Goal: Task Accomplishment & Management: Manage account settings

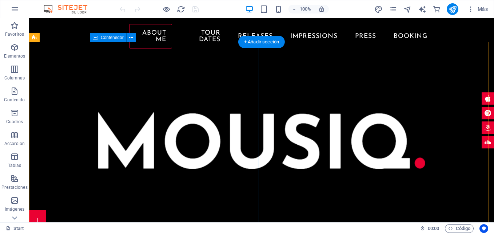
scroll to position [180, 0]
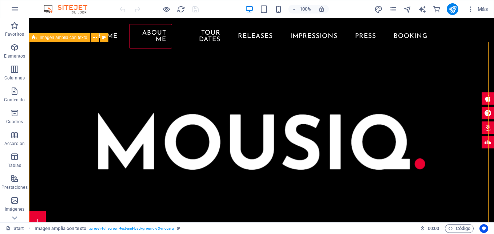
click at [43, 35] on span "Imagen amplia con texto" at bounding box center [64, 37] width 48 height 4
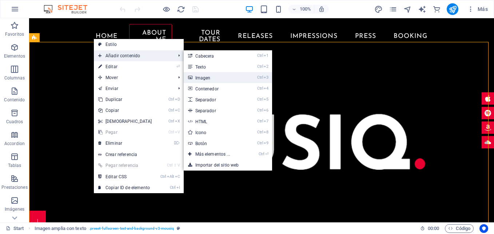
drag, startPoint x: 213, startPoint y: 78, endPoint x: 62, endPoint y: 66, distance: 151.5
click at [213, 78] on link "Ctrl 3 Imagen" at bounding box center [214, 77] width 61 height 11
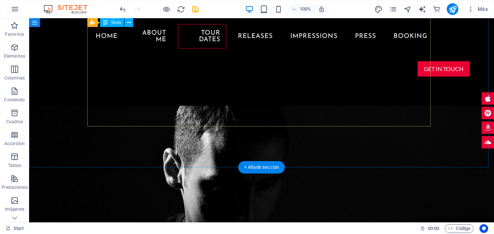
scroll to position [508, 0]
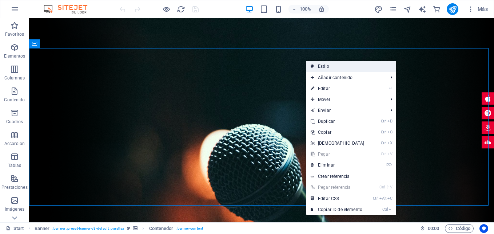
click at [330, 68] on link "Estilo" at bounding box center [351, 66] width 90 height 11
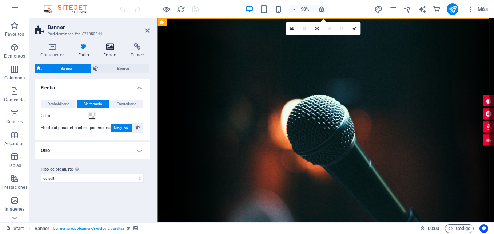
click at [107, 47] on icon at bounding box center [110, 46] width 24 height 7
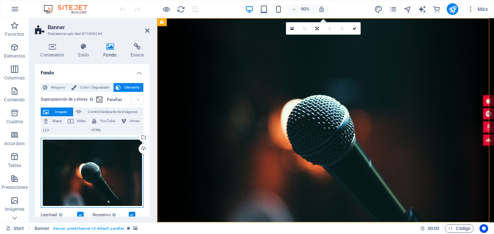
click at [110, 161] on div "Arrastra archivos aquí, haz clic para escoger archivos o selecciona archivos de…" at bounding box center [92, 173] width 103 height 70
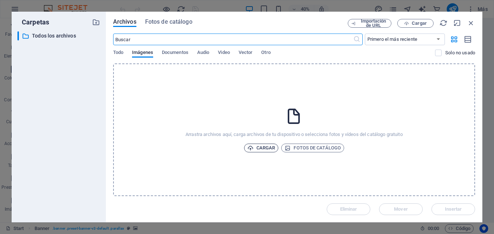
click at [262, 149] on span "Cargar" at bounding box center [261, 147] width 28 height 9
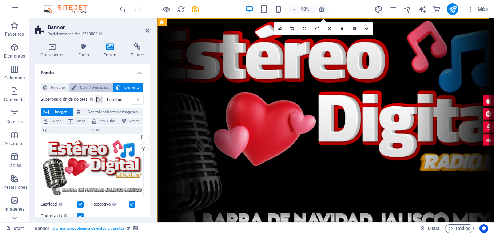
click at [102, 88] on span "Color / Degradado" at bounding box center [95, 87] width 32 height 9
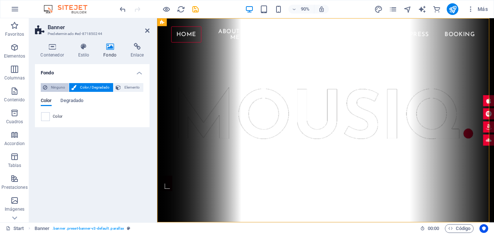
click at [57, 89] on span "Ninguno" at bounding box center [57, 87] width 17 height 9
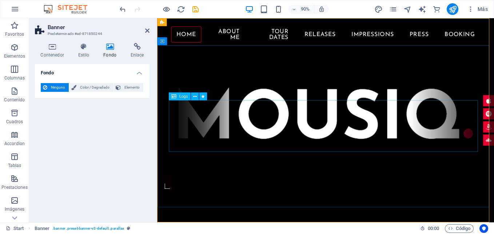
click at [281, 135] on div at bounding box center [345, 123] width 344 height 57
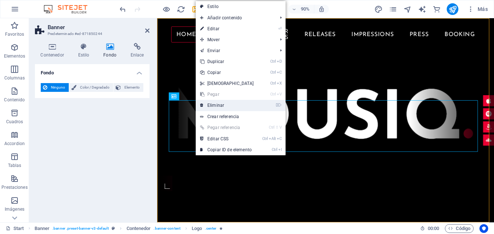
click at [208, 105] on link "⌦ Eliminar" at bounding box center [227, 105] width 63 height 11
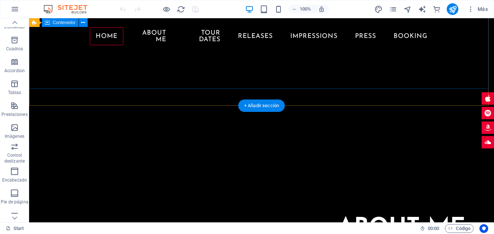
scroll to position [116, 0]
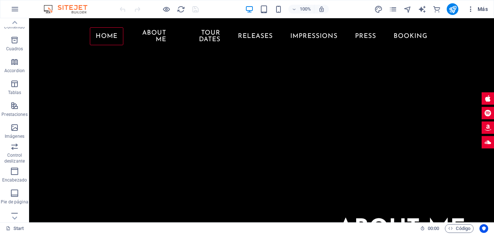
click at [476, 10] on span "Más" at bounding box center [477, 8] width 21 height 7
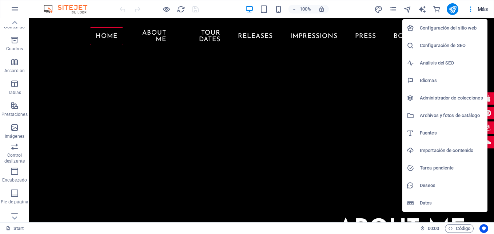
click at [469, 30] on h6 "Configuración del sitio web" at bounding box center [451, 28] width 63 height 9
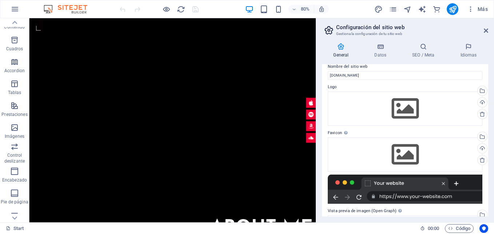
scroll to position [0, 0]
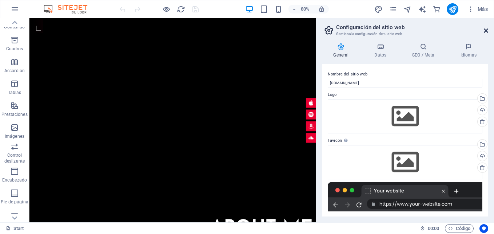
click at [485, 30] on icon at bounding box center [486, 31] width 4 height 6
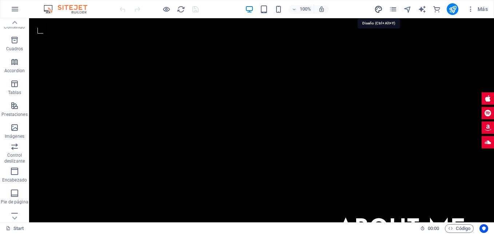
click at [379, 12] on icon "design" at bounding box center [379, 9] width 8 height 8
select select "px"
select select "400"
select select "px"
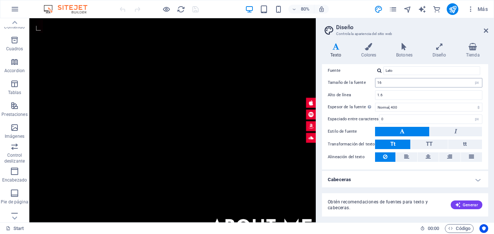
scroll to position [43, 0]
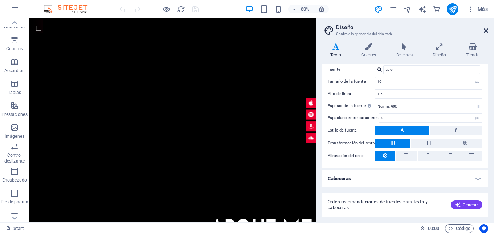
click at [487, 32] on icon at bounding box center [486, 31] width 4 height 6
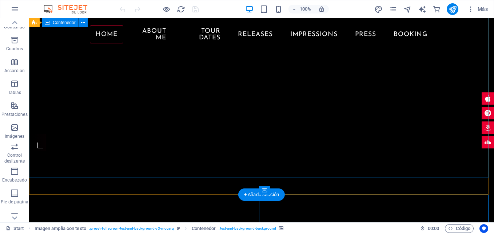
scroll to position [0, 0]
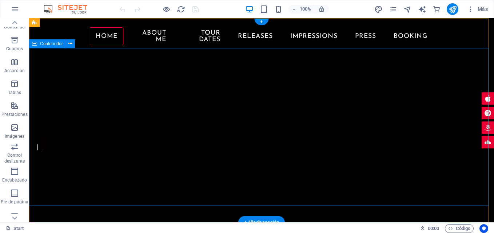
click at [308, 108] on div at bounding box center [261, 95] width 465 height 82
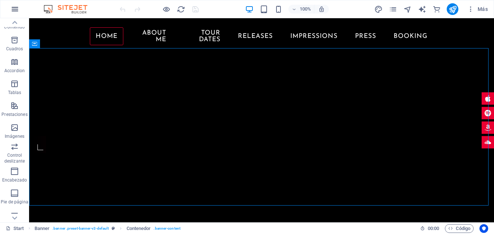
click at [17, 9] on icon "button" at bounding box center [15, 9] width 9 height 9
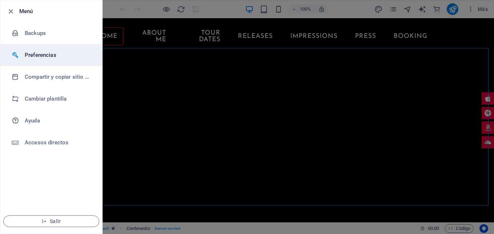
click at [45, 51] on li "Preferencias" at bounding box center [51, 55] width 102 height 22
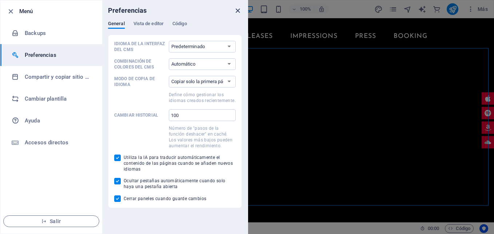
click at [239, 11] on icon "close" at bounding box center [238, 11] width 8 height 8
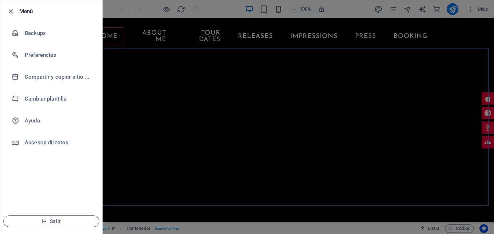
click at [119, 123] on div at bounding box center [247, 117] width 494 height 234
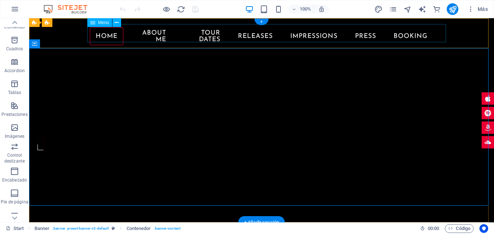
click at [135, 33] on nav "Home About me Tour Dates Releases Impressions Press Booking" at bounding box center [262, 36] width 344 height 24
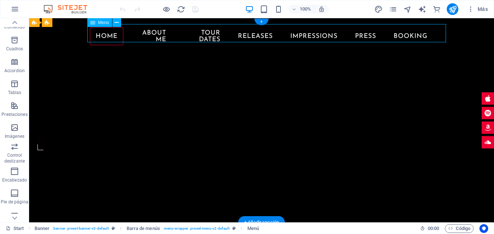
click at [140, 33] on nav "Home About me Tour Dates Releases Impressions Press Booking" at bounding box center [262, 36] width 344 height 24
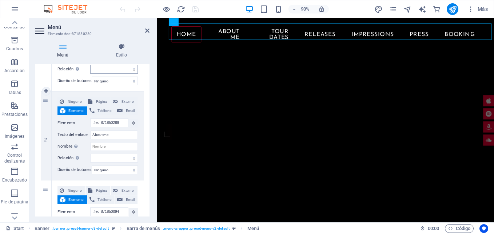
scroll to position [146, 0]
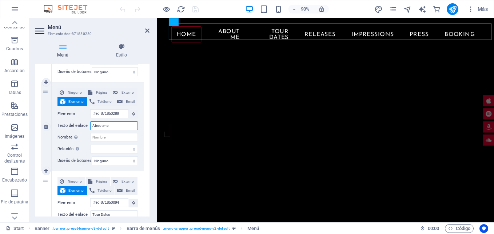
drag, startPoint x: 116, startPoint y: 125, endPoint x: 91, endPoint y: 127, distance: 25.5
click at [91, 127] on input "About me" at bounding box center [114, 125] width 48 height 9
type input "LOC"
select select
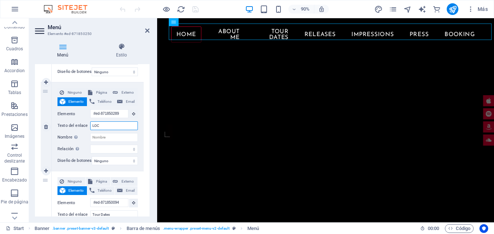
select select
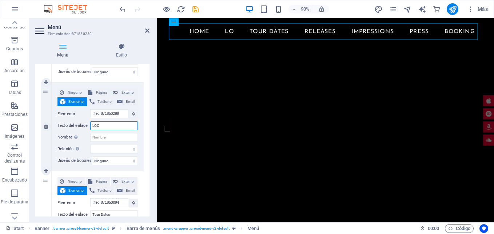
select select
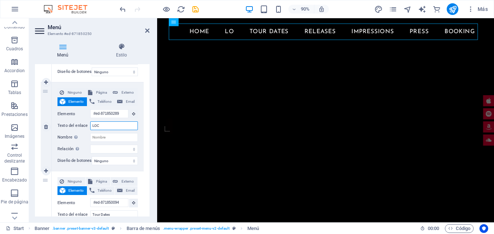
select select
type input "LOCU"
select select
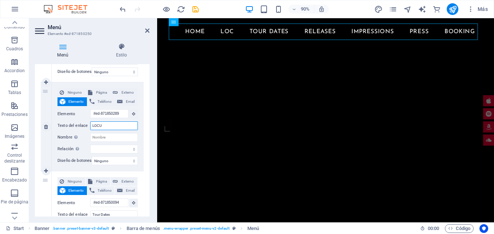
select select
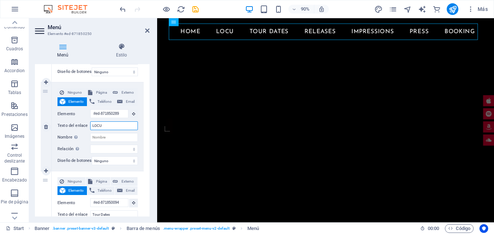
type input "LOCUT"
select select
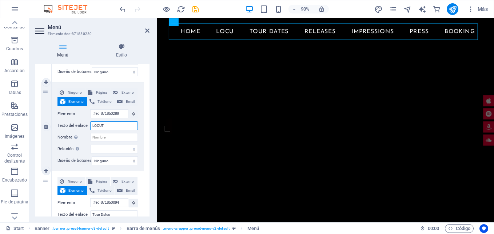
select select
type input "LOCUTOR"
select select
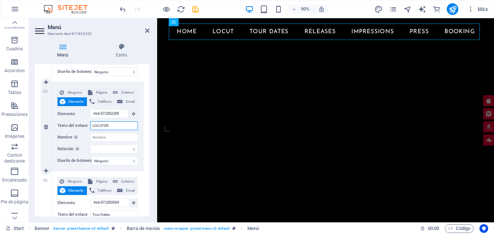
select select
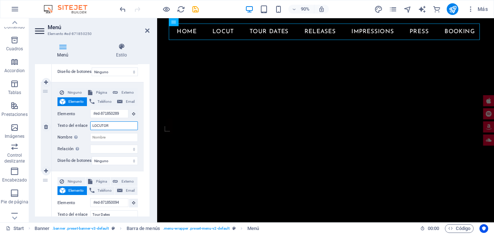
select select
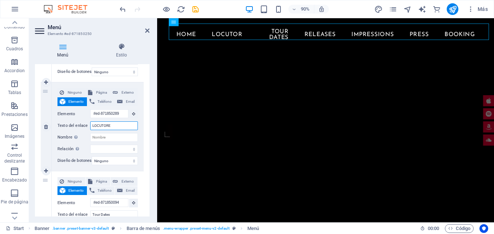
type input "LOCUTORES"
select select
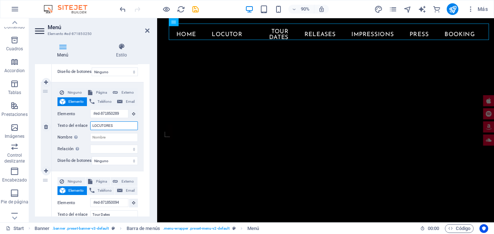
select select
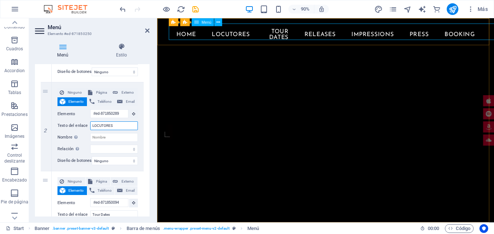
type input "LOCUTORES"
click at [191, 33] on nav "Home LOCUTORES Tour Dates Releases Impressions Press Booking" at bounding box center [345, 36] width 344 height 24
click at [190, 33] on nav "Home LOCUTORES Tour Dates Releases Impressions Press Booking" at bounding box center [345, 36] width 344 height 24
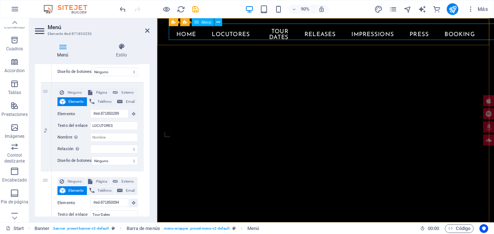
click at [190, 33] on nav "Home LOCUTORES Tour Dates Releases Impressions Press Booking" at bounding box center [345, 36] width 344 height 24
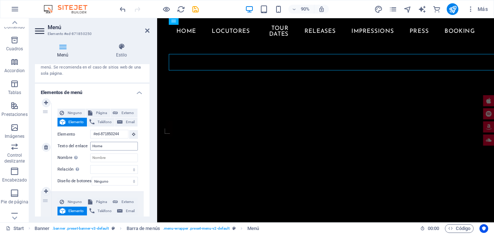
scroll to position [5, 0]
drag, startPoint x: 111, startPoint y: 146, endPoint x: 87, endPoint y: 145, distance: 24.0
click at [87, 145] on div "Texto del enlace Home" at bounding box center [98, 146] width 80 height 9
type input "INICI"
select select
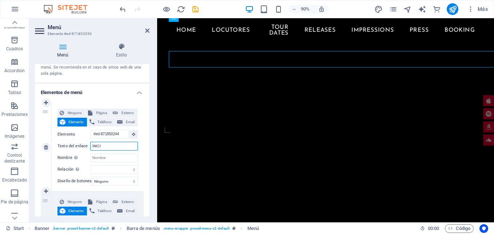
select select
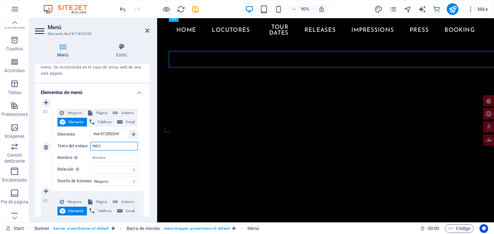
select select
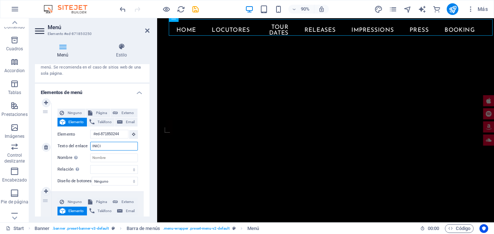
type input "INICIO"
select select
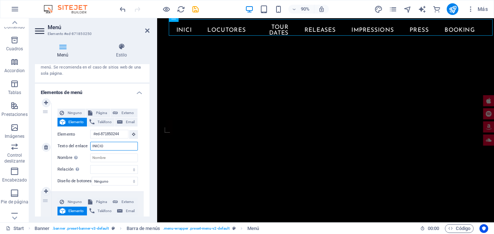
select select
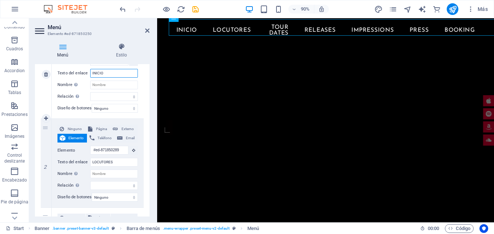
scroll to position [73, 0]
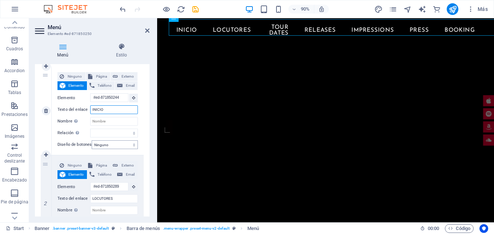
type input "INICIO"
click at [114, 144] on select "Ninguno Predeterminado Principal Secundario" at bounding box center [115, 144] width 46 height 9
select select "default"
click at [92, 140] on select "Ninguno Predeterminado Principal Secundario" at bounding box center [115, 144] width 46 height 9
select select
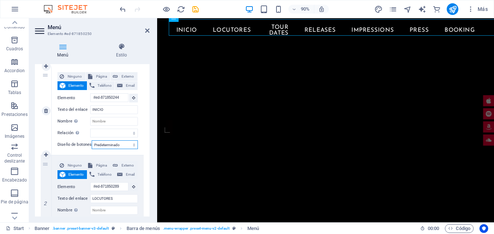
select select
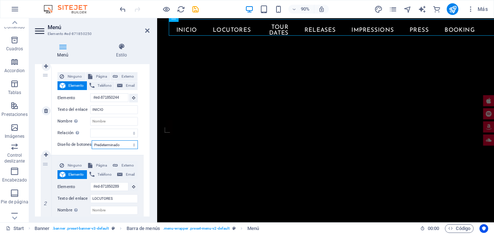
select select
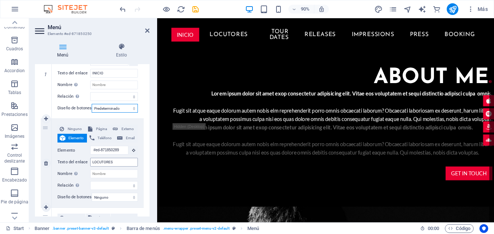
scroll to position [5, 0]
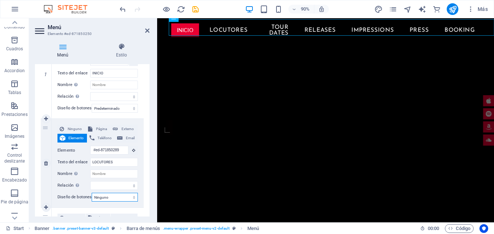
click at [113, 195] on select "Ninguno Predeterminado Principal Secundario" at bounding box center [115, 197] width 46 height 9
select select "secondary"
click at [92, 193] on select "Ninguno Predeterminado Principal Secundario" at bounding box center [115, 197] width 46 height 9
select select
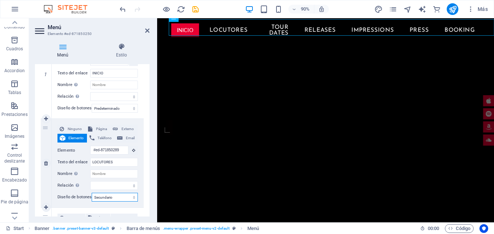
select select
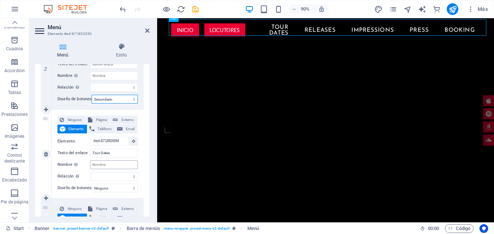
scroll to position [218, 0]
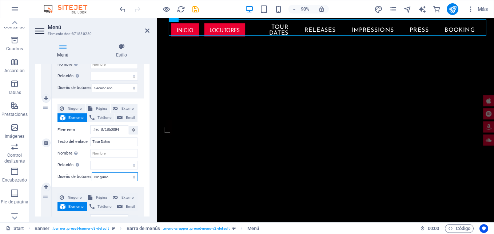
click at [114, 179] on select "Ninguno Predeterminado Principal Secundario" at bounding box center [115, 176] width 46 height 9
select select "secondary"
click at [92, 172] on select "Ninguno Predeterminado Principal Secundario" at bounding box center [115, 176] width 46 height 9
select select
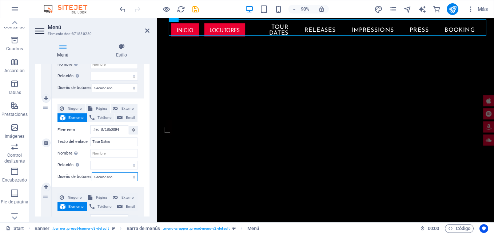
select select
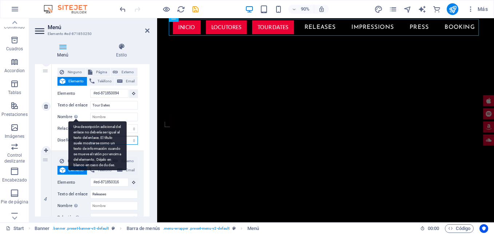
scroll to position [291, 0]
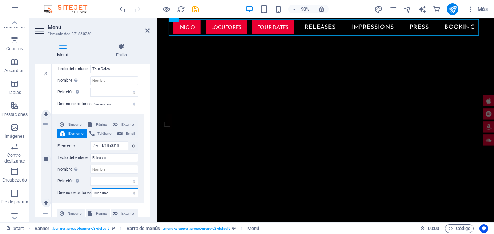
click at [118, 191] on select "Ninguno Predeterminado Principal Secundario" at bounding box center [115, 192] width 46 height 9
select select "secondary"
click at [92, 188] on select "Ninguno Predeterminado Principal Secundario" at bounding box center [115, 192] width 46 height 9
select select
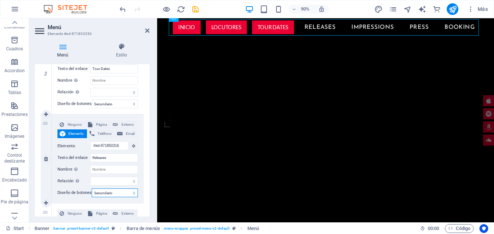
select select
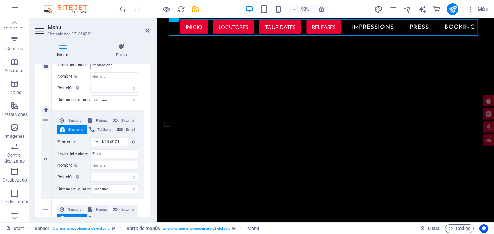
scroll to position [473, 0]
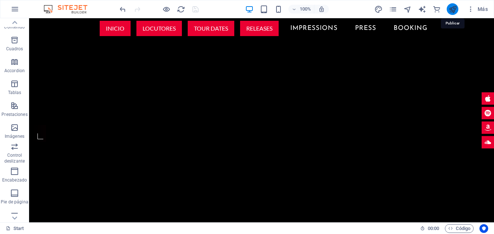
click at [456, 9] on icon "publish" at bounding box center [453, 9] width 8 height 8
